Goal: Communication & Community: Answer question/provide support

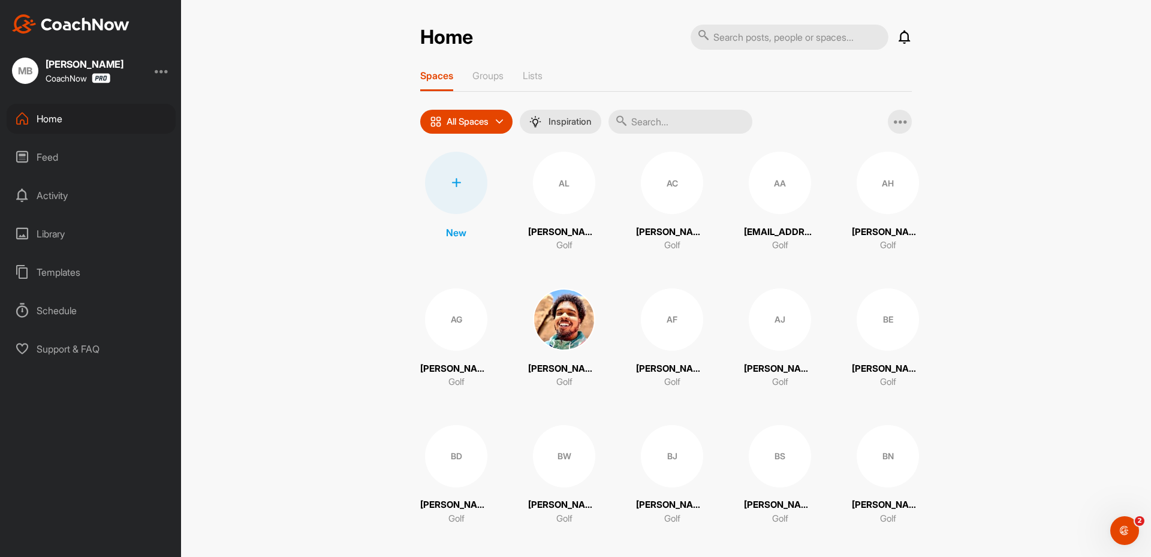
click at [663, 124] on input "text" at bounding box center [680, 122] width 144 height 24
paste input "Gusten Sun"
type input "Gusten Sun"
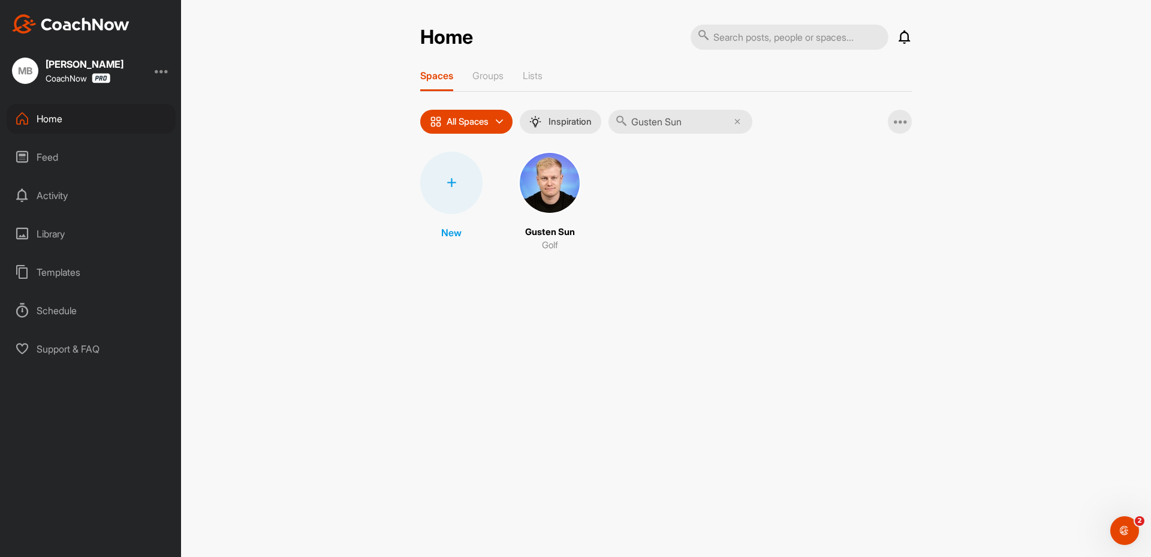
click at [550, 188] on img at bounding box center [549, 183] width 62 height 62
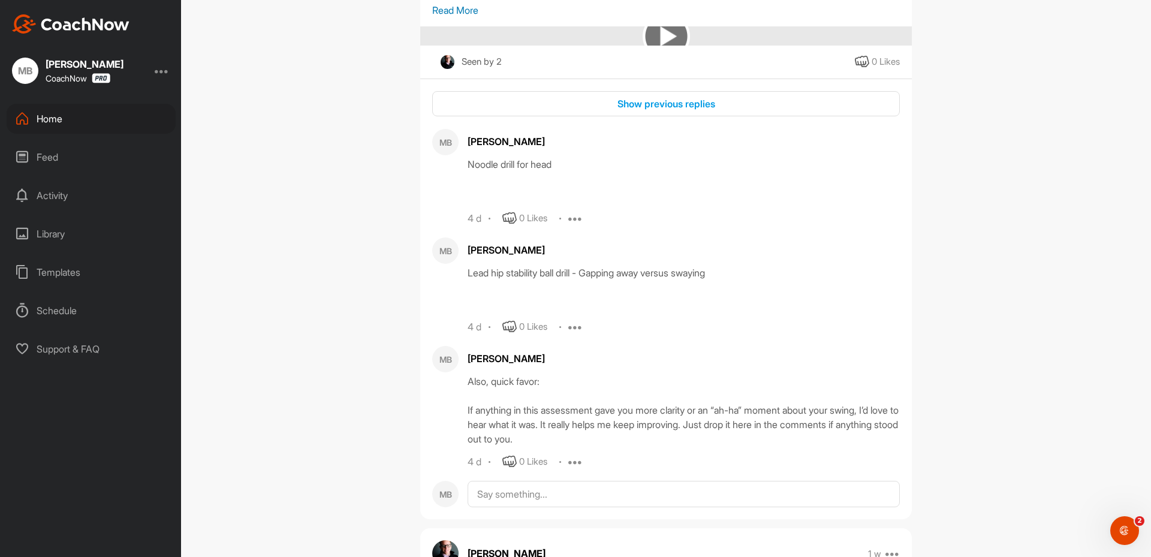
scroll to position [659, 0]
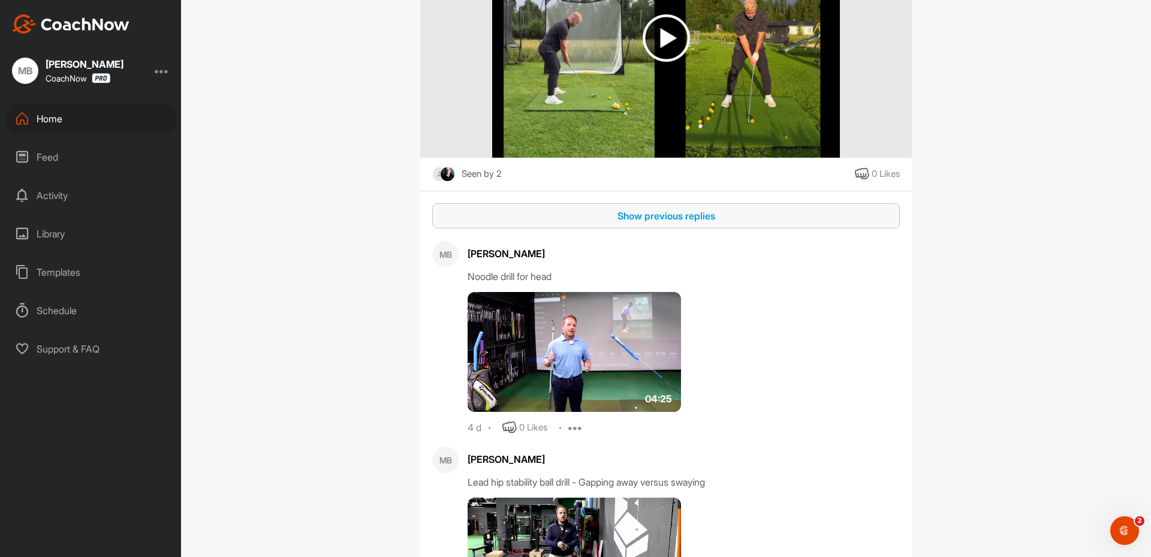
click at [651, 223] on div "Show previous replies" at bounding box center [666, 216] width 448 height 14
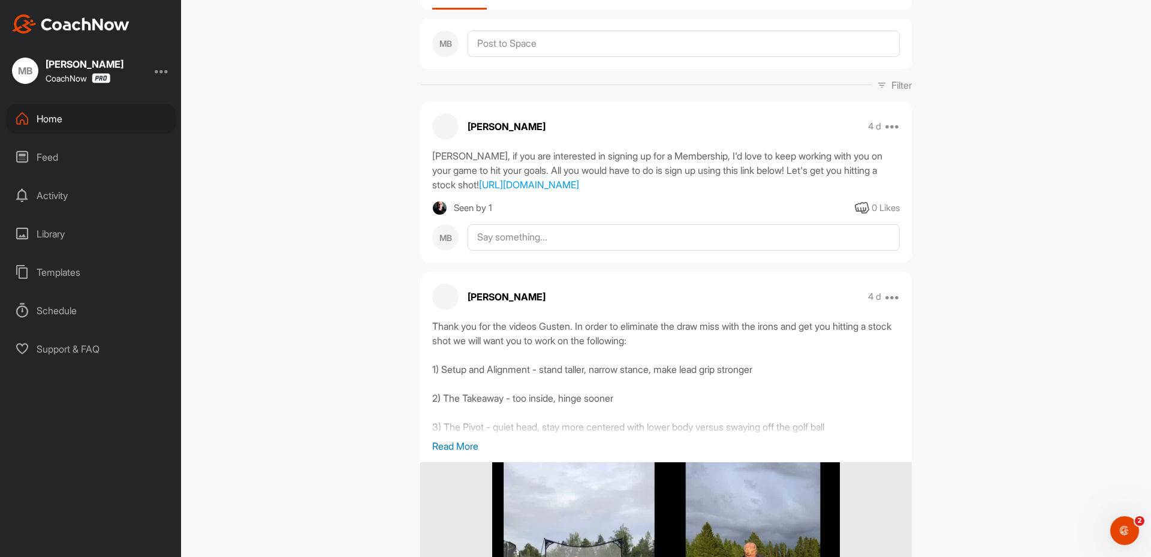
scroll to position [0, 0]
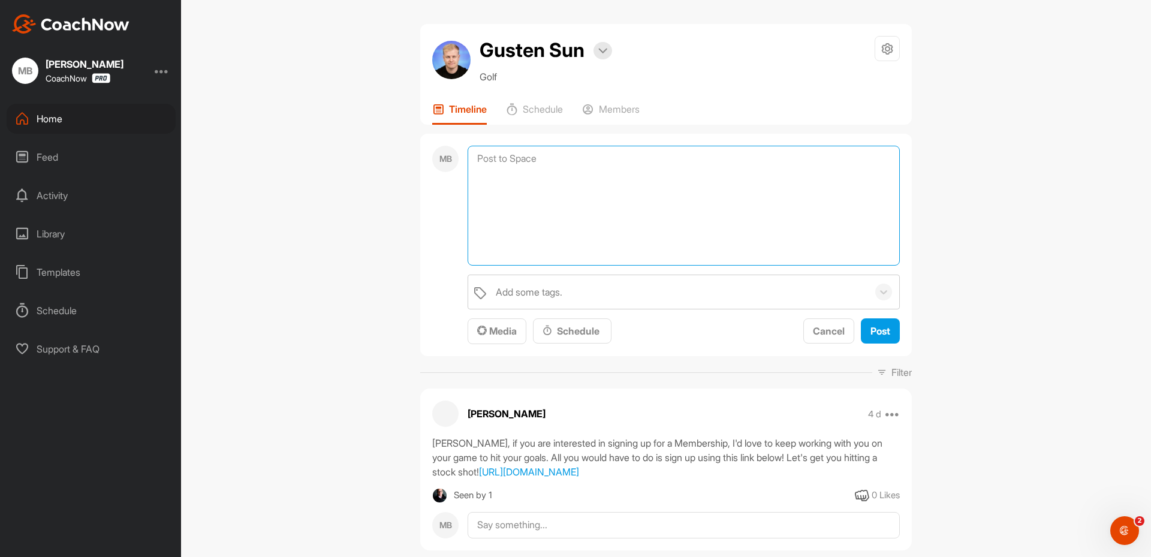
click at [520, 157] on textarea at bounding box center [683, 206] width 432 height 120
drag, startPoint x: 506, startPoint y: 144, endPoint x: 495, endPoint y: 191, distance: 48.1
click at [503, 144] on div "MB Add some tags. Media Schedule Cancel Post" at bounding box center [665, 245] width 491 height 223
drag, startPoint x: 488, startPoint y: 158, endPoint x: 488, endPoint y: 168, distance: 10.2
click at [488, 161] on textarea at bounding box center [683, 206] width 432 height 120
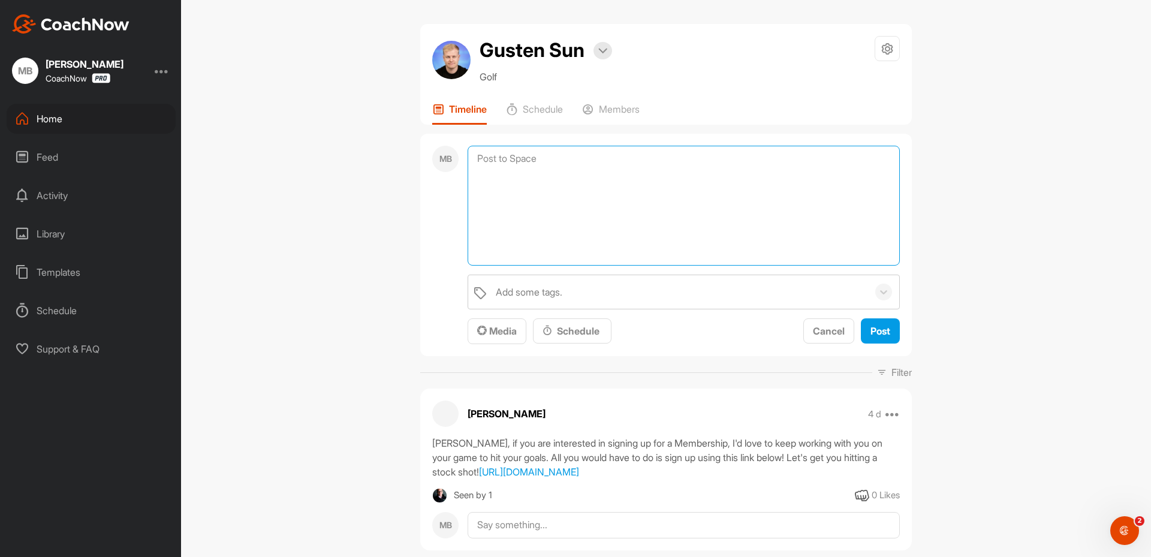
paste textarea "[First Name], I am checking in to see if you have any questions regarding your …"
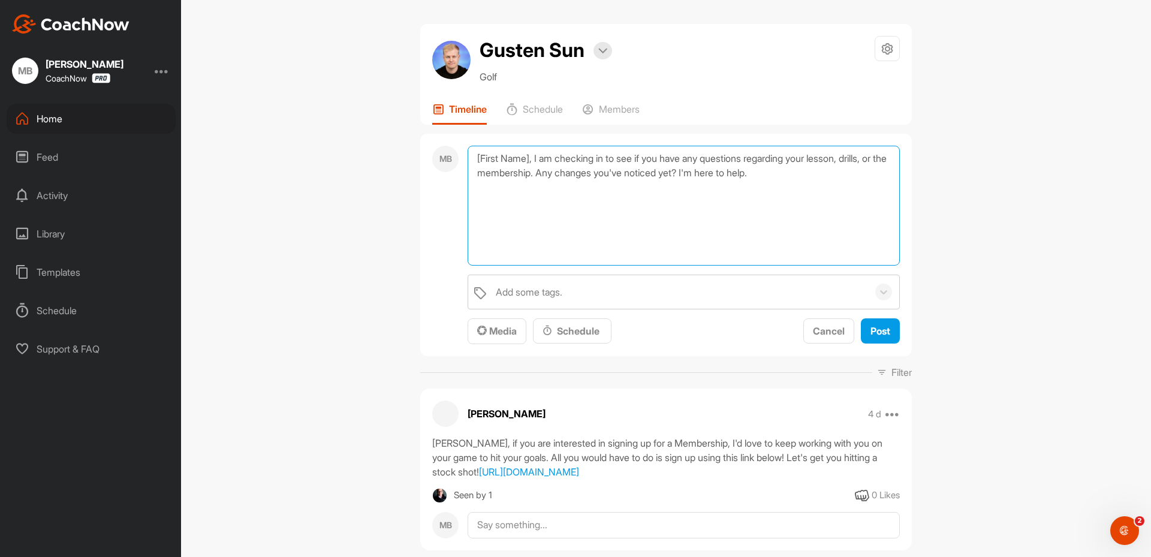
drag, startPoint x: 532, startPoint y: 158, endPoint x: 450, endPoint y: 163, distance: 82.3
click at [450, 163] on div "MB [First Name], I am checking in to see if you have any questions regarding yo…" at bounding box center [665, 245] width 491 height 223
drag, startPoint x: 536, startPoint y: 52, endPoint x: 479, endPoint y: 66, distance: 58.7
click at [479, 66] on div "Gusten Sun Bookings Golf" at bounding box center [545, 60] width 132 height 48
copy h2 "Gusten"
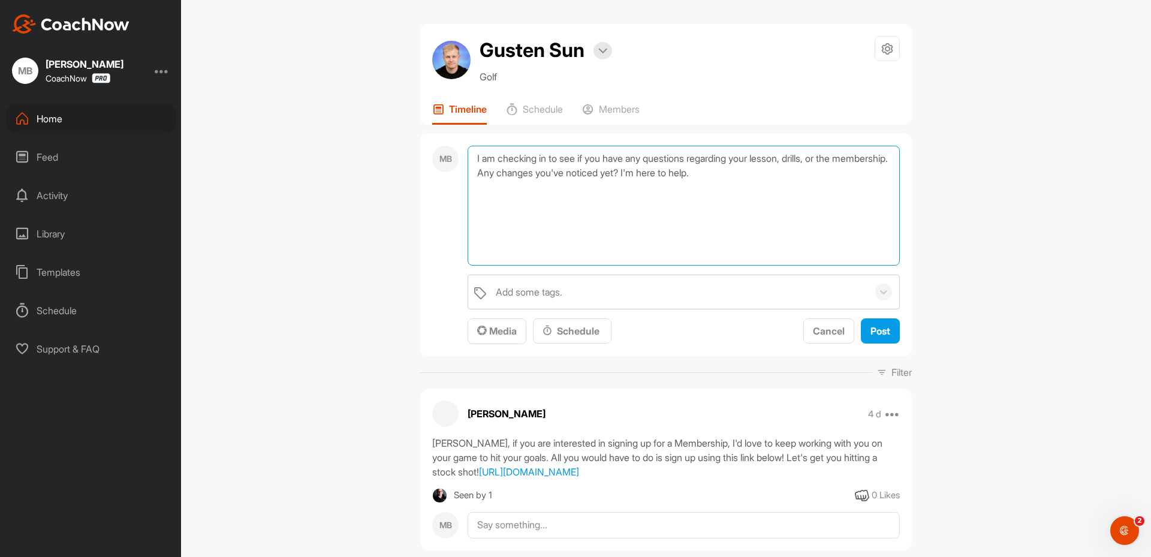
click at [468, 162] on textarea "I am checking in to see if you have any questions regarding your lesson, drills…" at bounding box center [683, 206] width 432 height 120
paste textarea "Gusten"
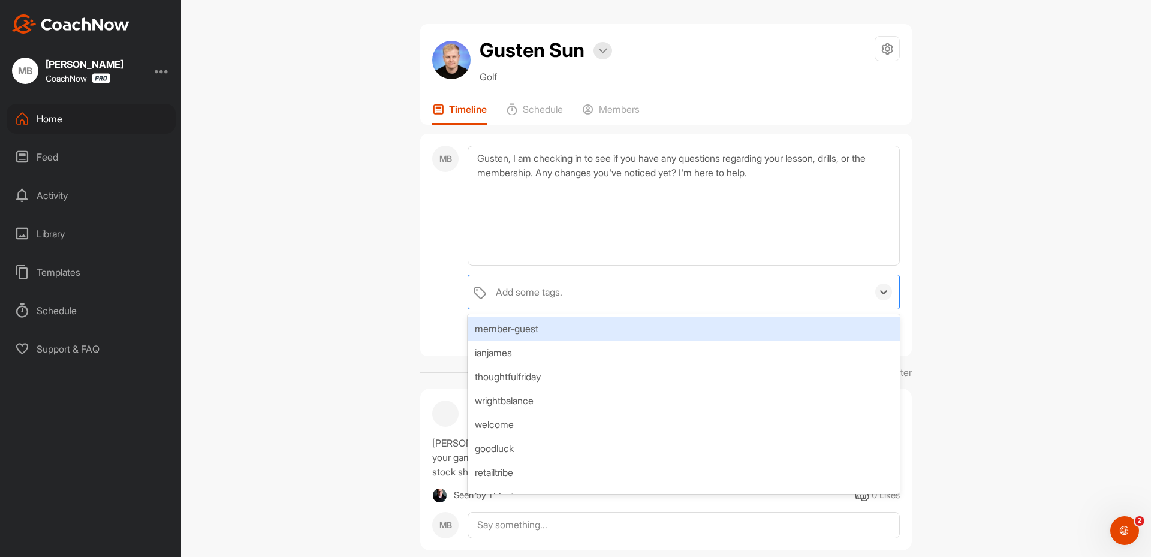
click at [731, 293] on div "Add some tags." at bounding box center [679, 292] width 378 height 34
click at [530, 198] on textarea "Gusten, I am checking in to see if you have any questions regarding your lesson…" at bounding box center [683, 206] width 432 height 120
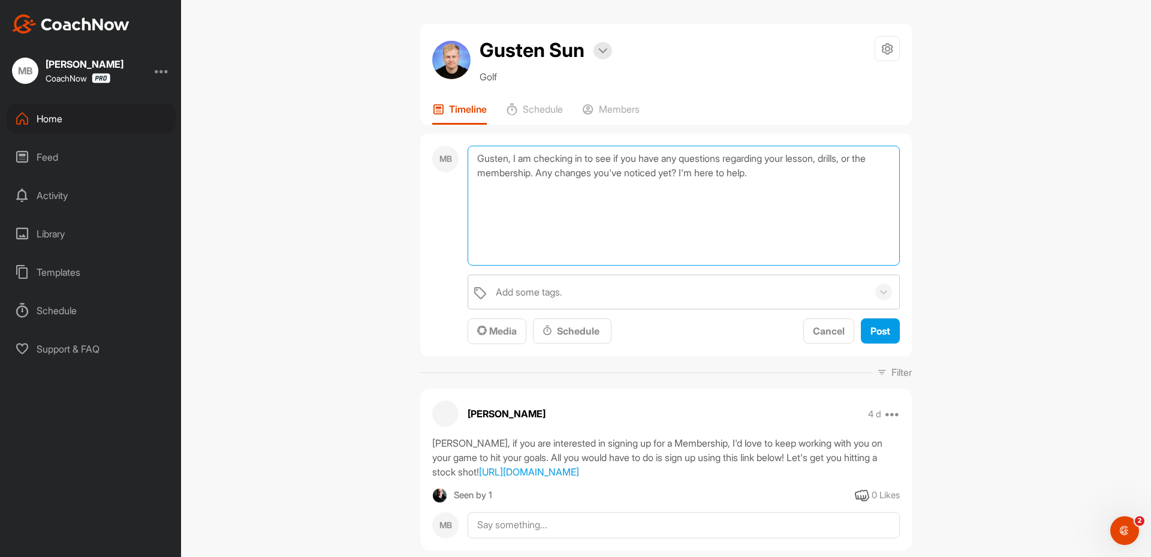
click at [512, 160] on textarea "Gusten, I am checking in to see if you have any questions regarding your lesson…" at bounding box center [683, 206] width 432 height 120
type textarea "Gusten, I am checking in to see if you have any questions regarding your lesson…"
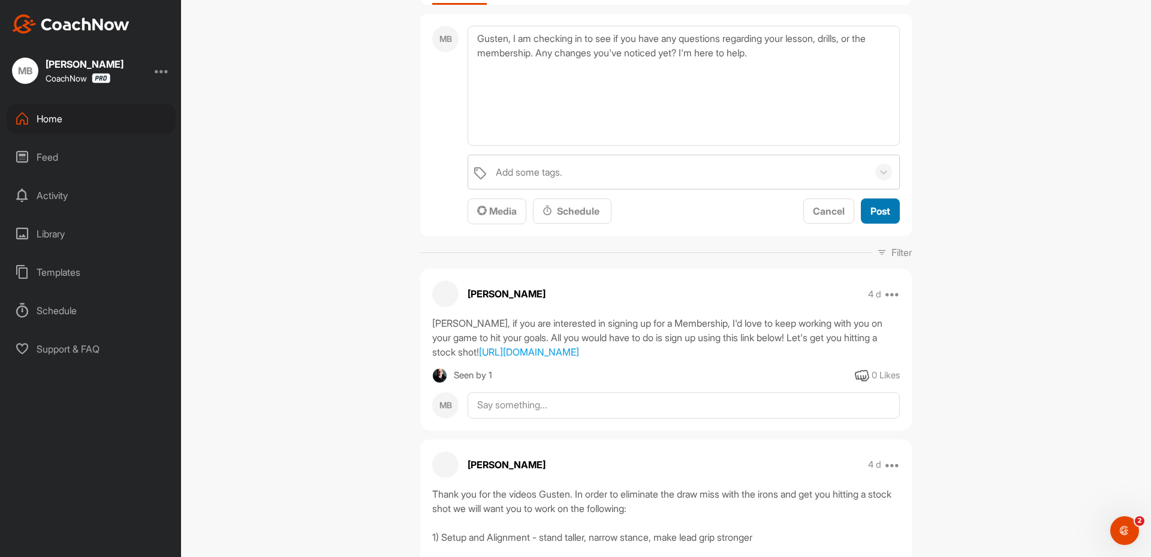
click at [891, 212] on button "Post" at bounding box center [880, 211] width 39 height 26
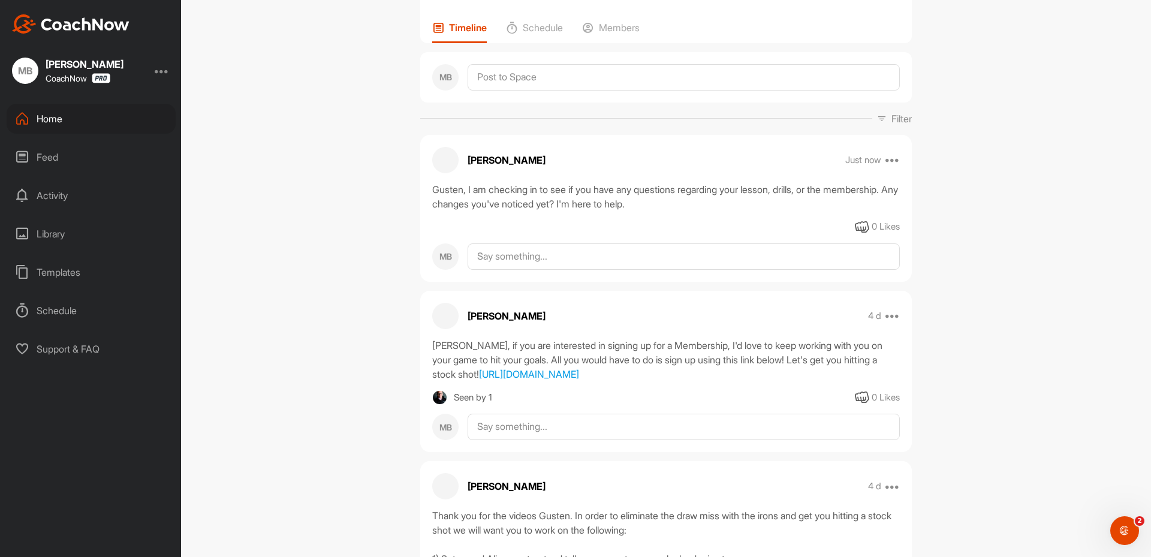
scroll to position [60, 0]
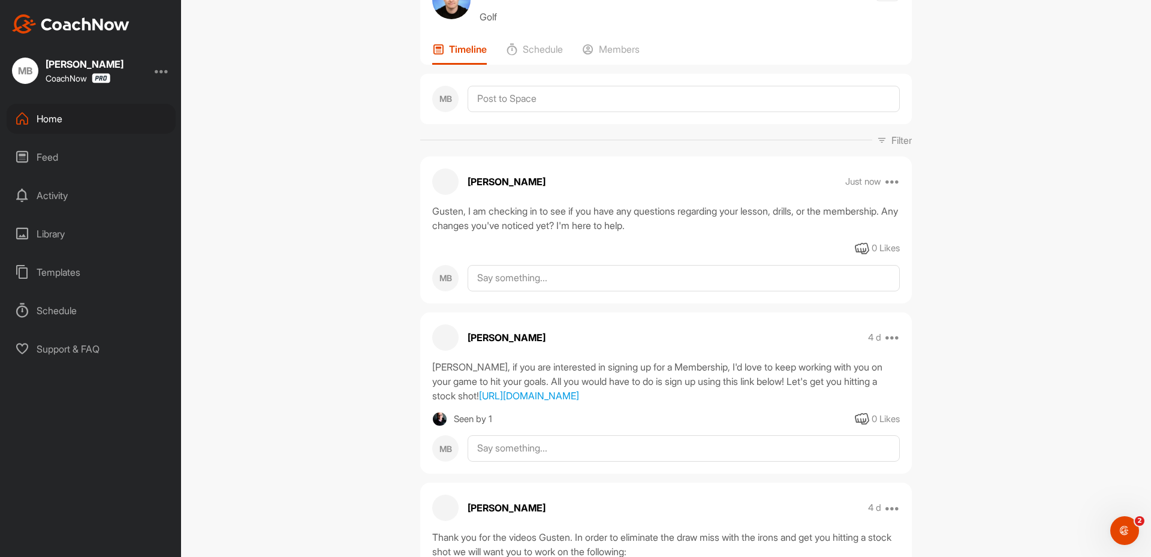
click at [29, 121] on icon at bounding box center [22, 118] width 14 height 14
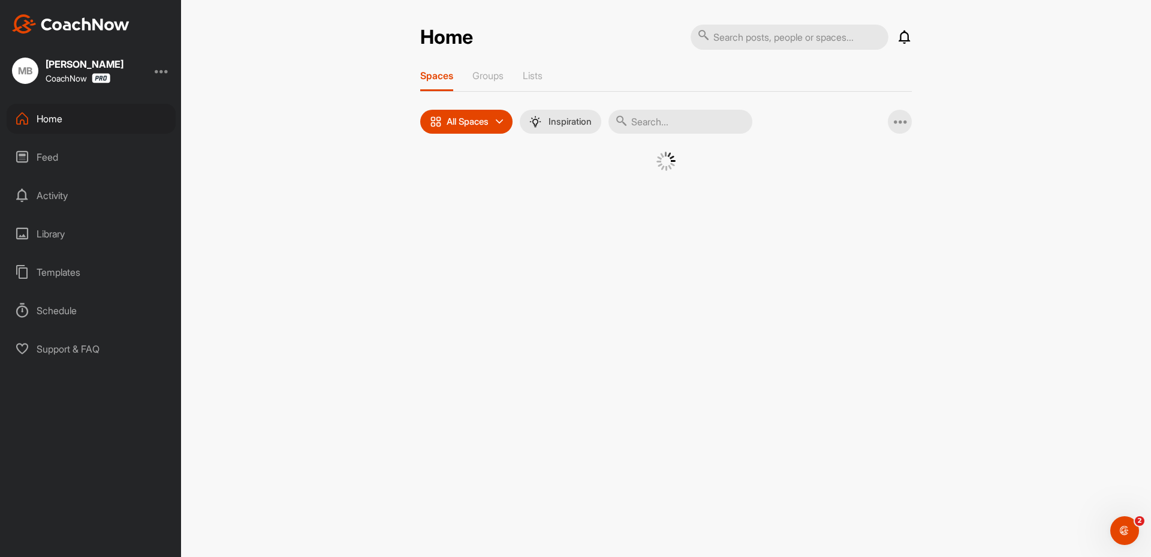
click at [674, 124] on input "text" at bounding box center [680, 122] width 144 height 24
paste input "[PERSON_NAME]"
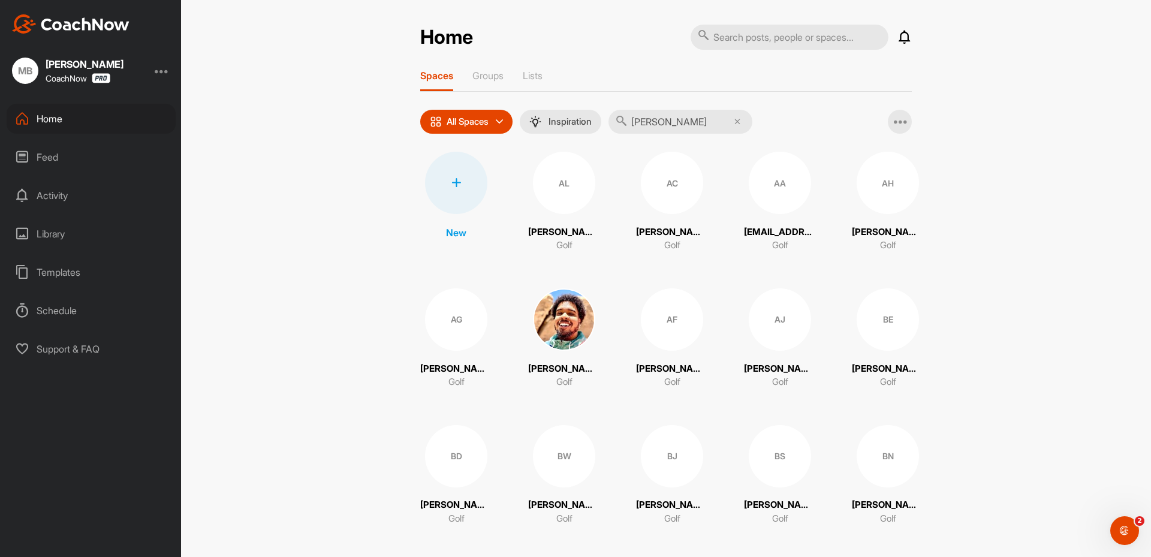
type input "[PERSON_NAME]"
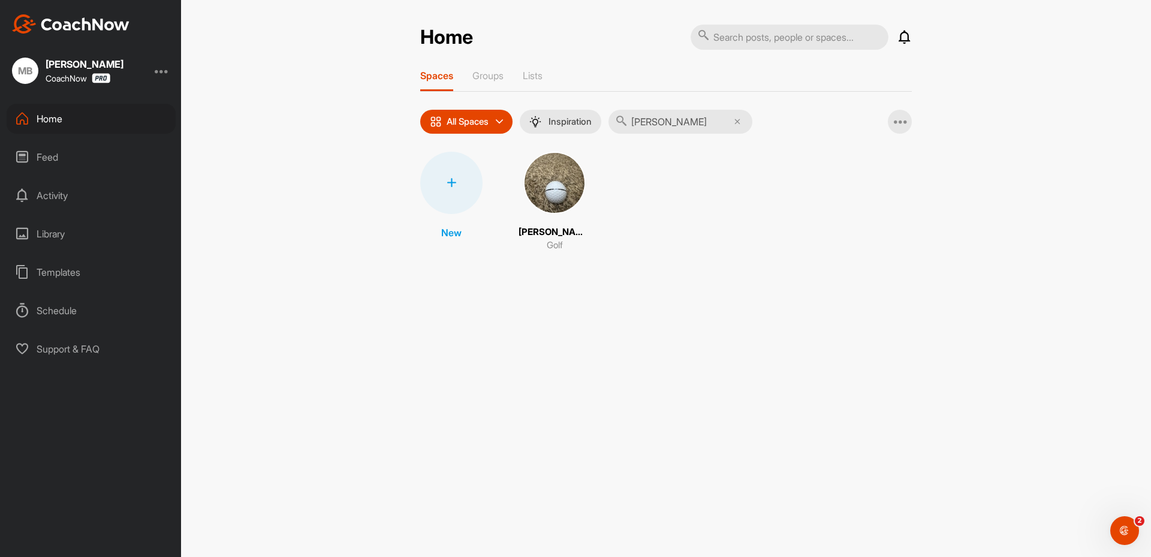
click at [556, 193] on img at bounding box center [554, 183] width 62 height 62
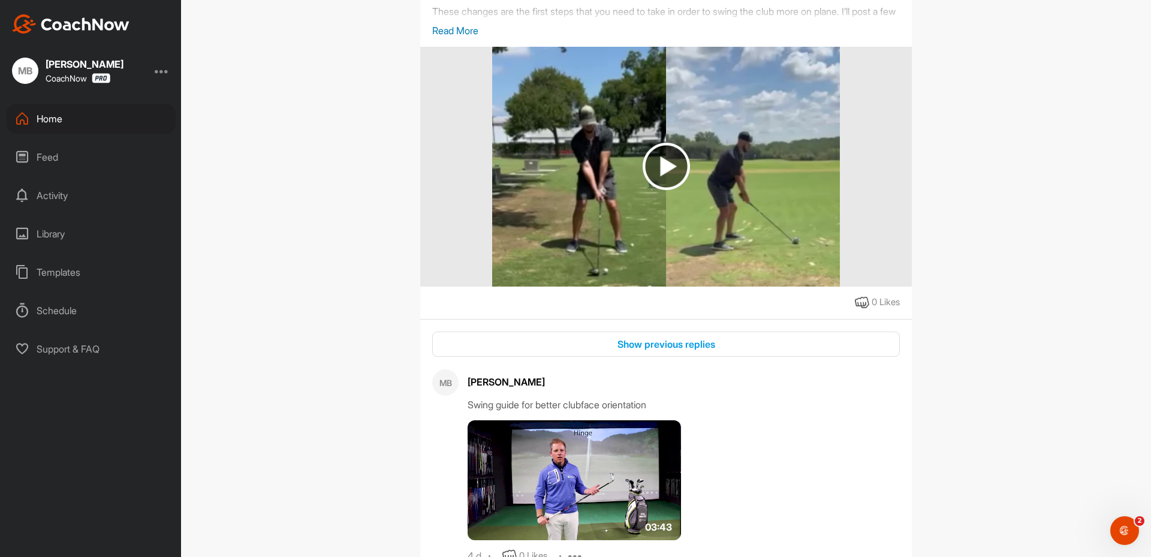
scroll to position [539, 0]
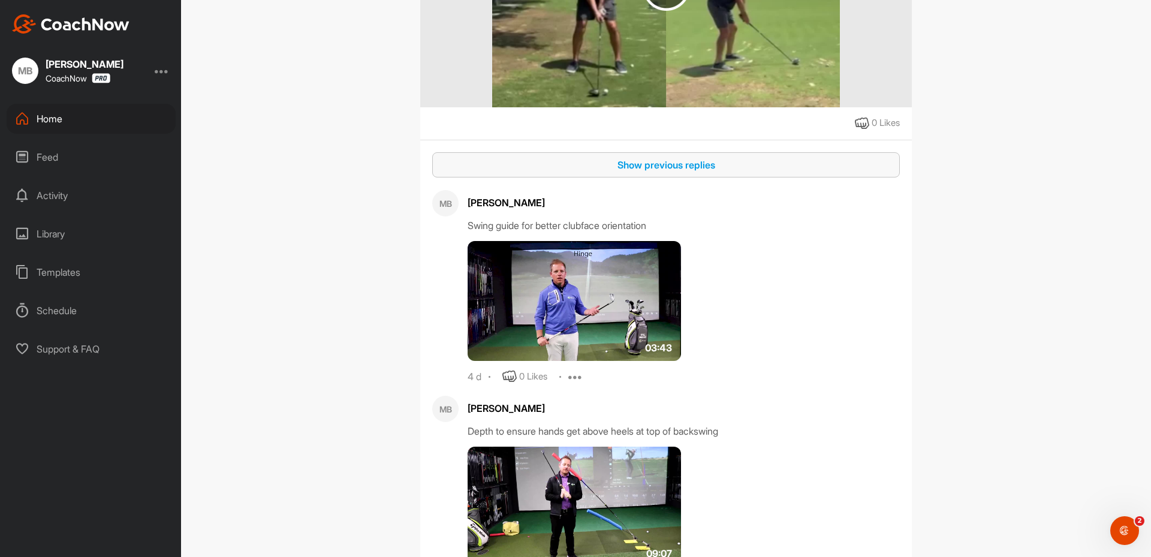
click at [675, 172] on button "Show previous replies" at bounding box center [665, 165] width 467 height 26
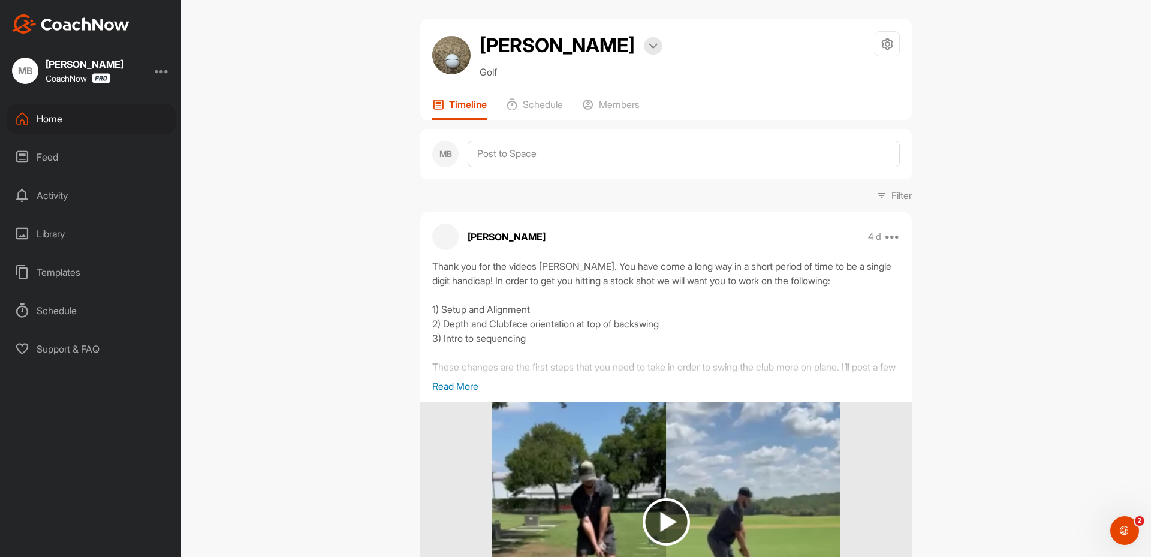
scroll to position [0, 0]
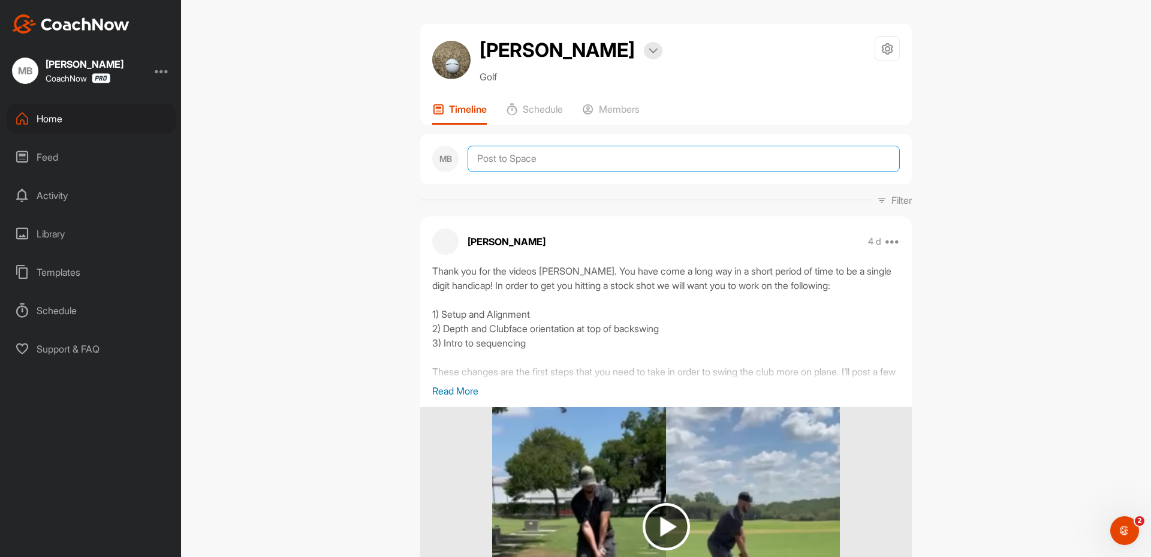
click at [524, 153] on textarea at bounding box center [683, 159] width 432 height 26
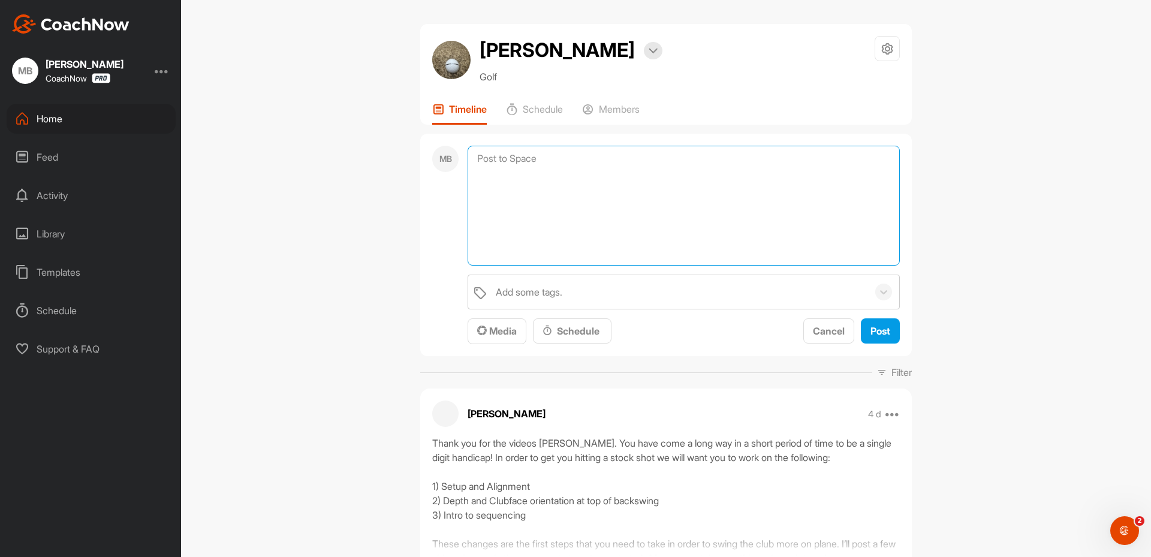
paste textarea "[PERSON_NAME]"
drag, startPoint x: 565, startPoint y: 165, endPoint x: 292, endPoint y: 177, distance: 273.0
click at [292, 177] on div "[PERSON_NAME] Bookings Golf Space Settings Your Notifications Leave Space Timel…" at bounding box center [666, 278] width 970 height 557
click at [537, 172] on textarea "[PERSON_NAME]" at bounding box center [683, 206] width 432 height 120
drag, startPoint x: 547, startPoint y: 170, endPoint x: 490, endPoint y: 164, distance: 56.7
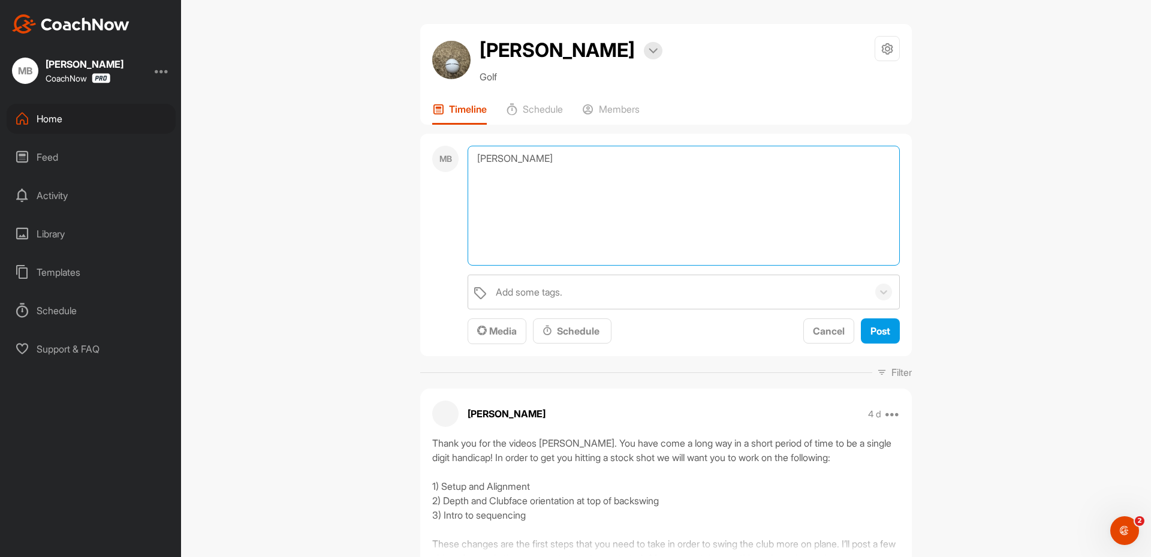
click at [490, 164] on textarea "[PERSON_NAME]" at bounding box center [683, 206] width 432 height 120
click at [498, 163] on textarea "[PERSON_NAME]" at bounding box center [683, 206] width 432 height 120
click at [553, 168] on textarea "[PERSON_NAME]" at bounding box center [683, 206] width 432 height 120
click at [589, 171] on textarea "[PERSON_NAME]" at bounding box center [683, 206] width 432 height 120
paste textarea "[First Name], I am checking in to see if you have any questions regarding your …"
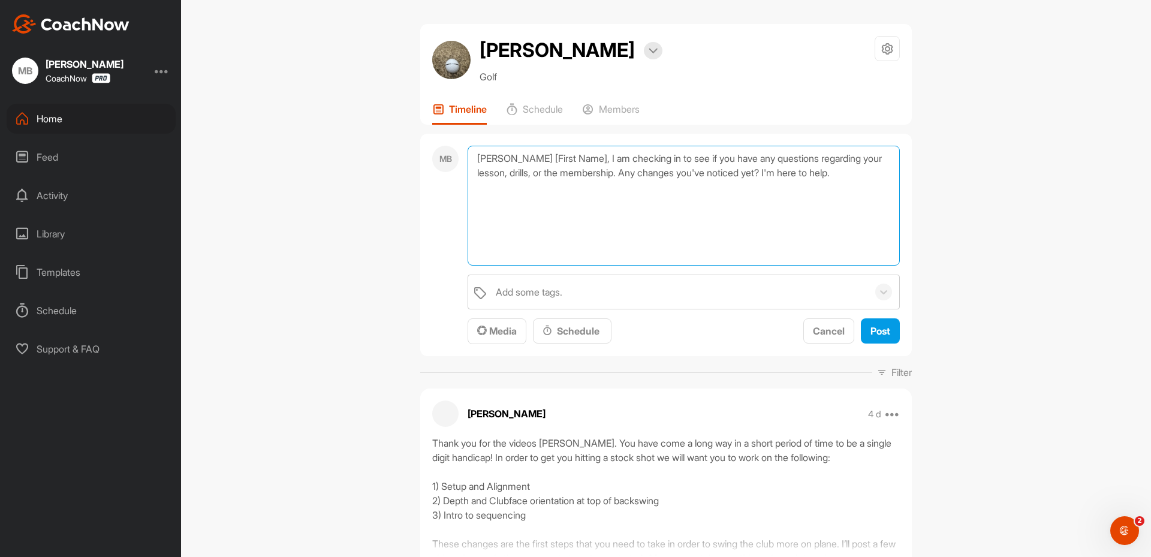
drag, startPoint x: 590, startPoint y: 161, endPoint x: 496, endPoint y: 153, distance: 94.5
click at [496, 153] on textarea "[PERSON_NAME] [First Name], I am checking in to see if you have any questions r…" at bounding box center [683, 206] width 432 height 120
click at [550, 233] on textarea "[PERSON_NAME], I am checking in to see if you have any questions regarding your…" at bounding box center [683, 206] width 432 height 120
click at [610, 194] on textarea "[PERSON_NAME], I am checking in to see if you have any questions regarding your…" at bounding box center [683, 206] width 432 height 120
click at [780, 174] on textarea "[PERSON_NAME], I am checking in to see if you have any questions regarding your…" at bounding box center [683, 206] width 432 height 120
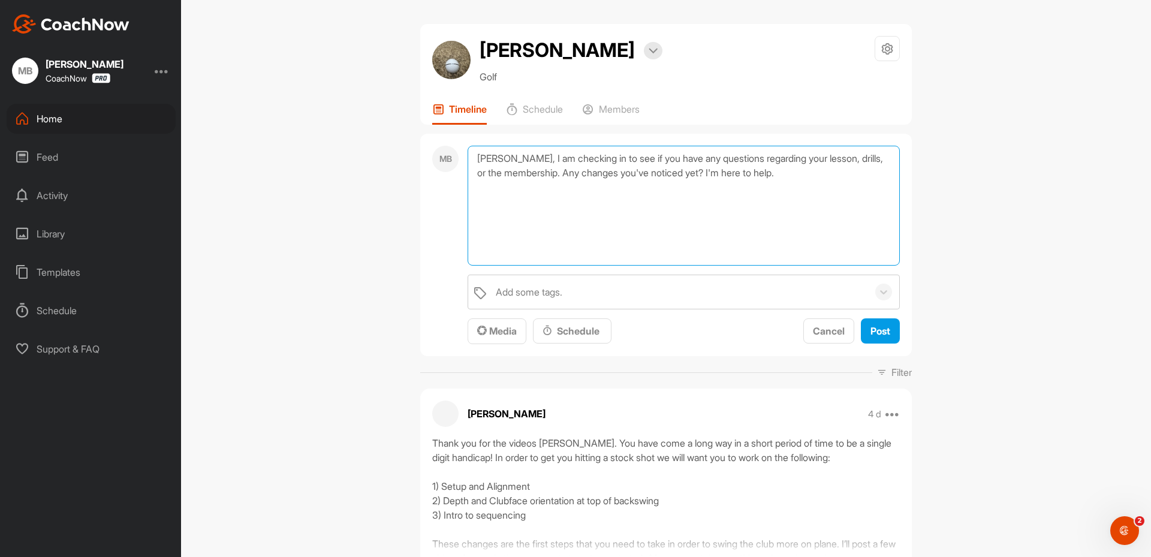
click at [744, 248] on textarea "[PERSON_NAME], I am checking in to see if you have any questions regarding your…" at bounding box center [683, 206] width 432 height 120
type textarea "[PERSON_NAME], I am checking in to see if you have any questions regarding your…"
click at [870, 327] on span "Post" at bounding box center [880, 331] width 20 height 12
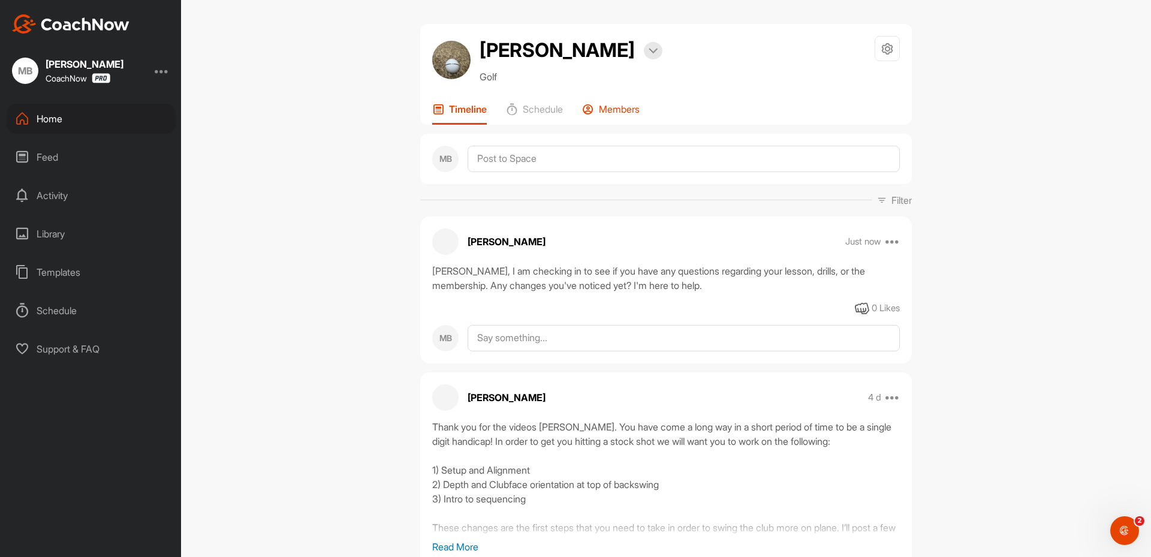
click at [628, 113] on p "Members" at bounding box center [619, 109] width 41 height 12
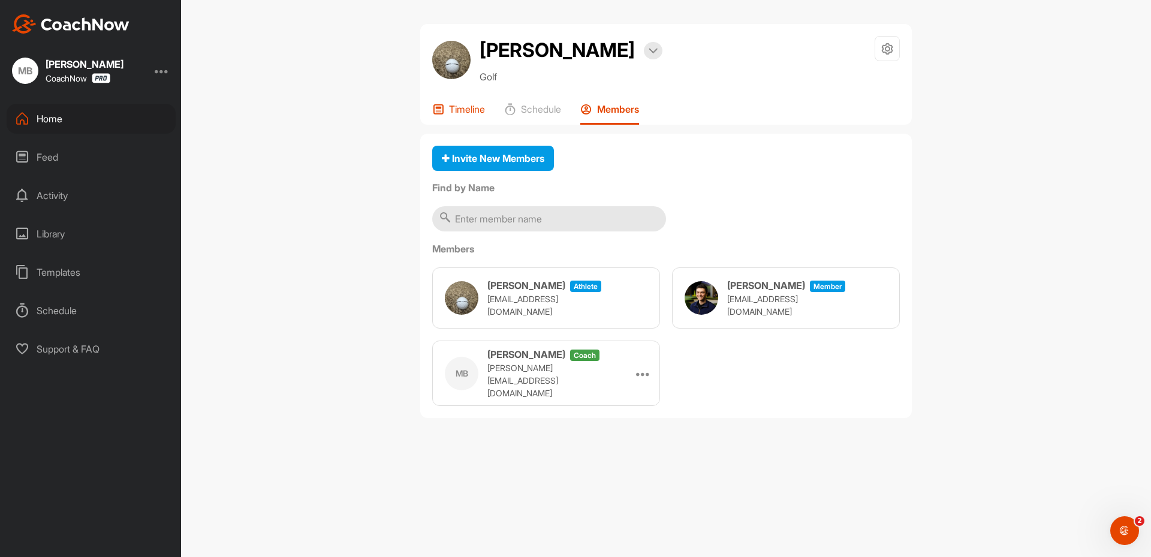
click at [449, 113] on p "Timeline" at bounding box center [467, 109] width 36 height 12
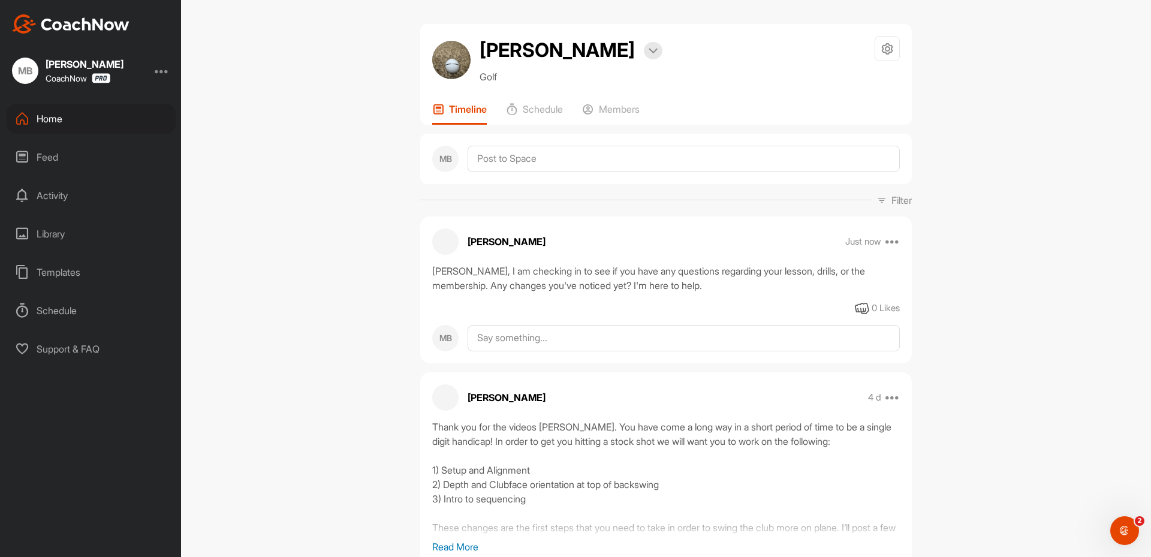
click at [162, 69] on div at bounding box center [162, 71] width 14 height 14
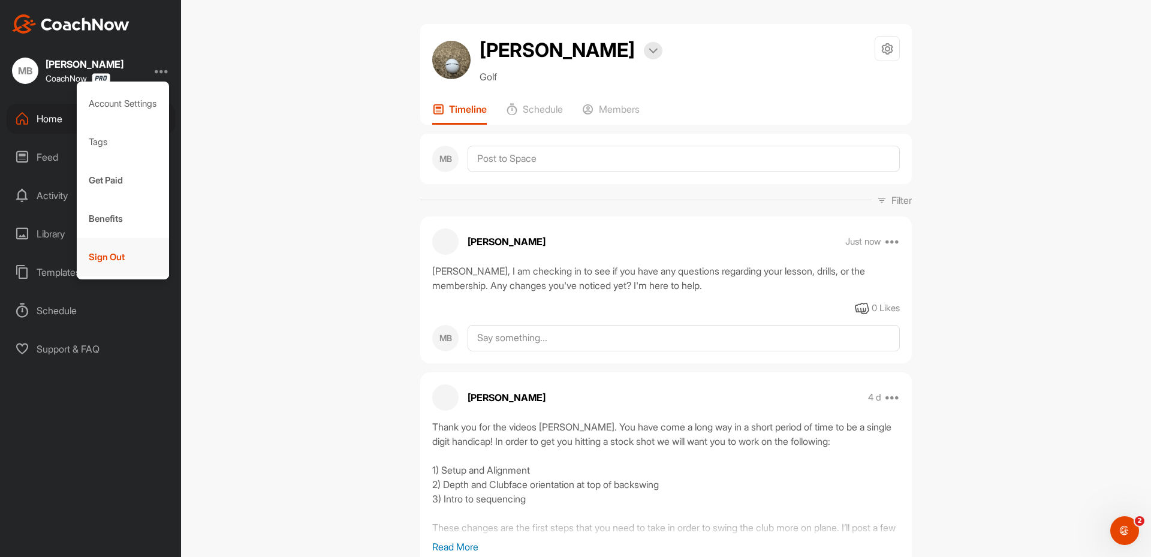
click at [135, 260] on div "Sign Out" at bounding box center [123, 257] width 93 height 38
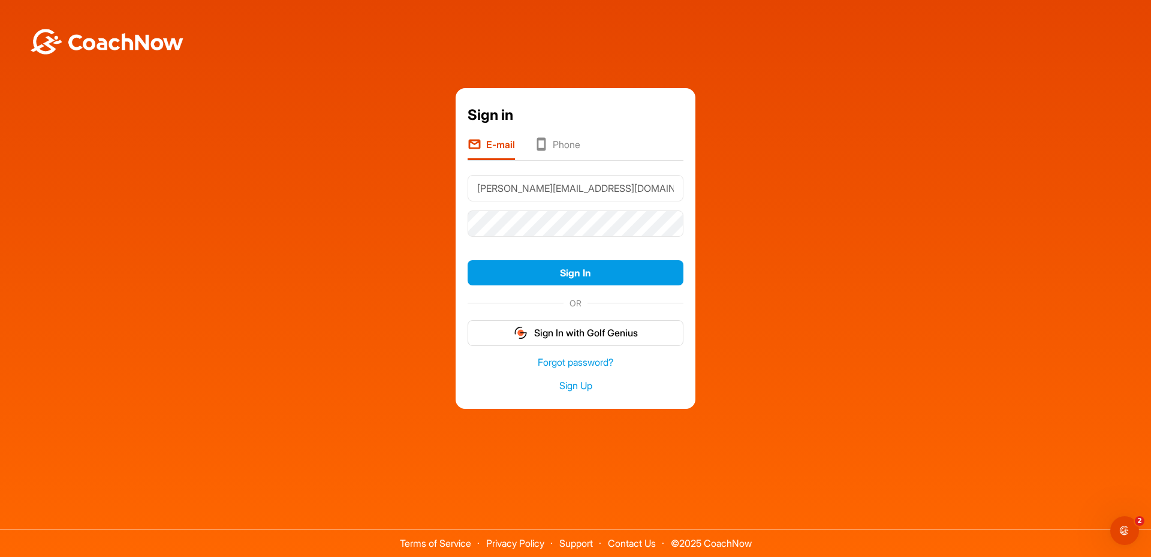
click at [509, 198] on input "[PERSON_NAME][EMAIL_ADDRESS][DOMAIN_NAME]" at bounding box center [575, 188] width 216 height 26
type input "[EMAIL_ADDRESS][DOMAIN_NAME]"
click at [583, 269] on button "Sign In" at bounding box center [575, 273] width 216 height 26
